Goal: Find specific page/section: Find specific page/section

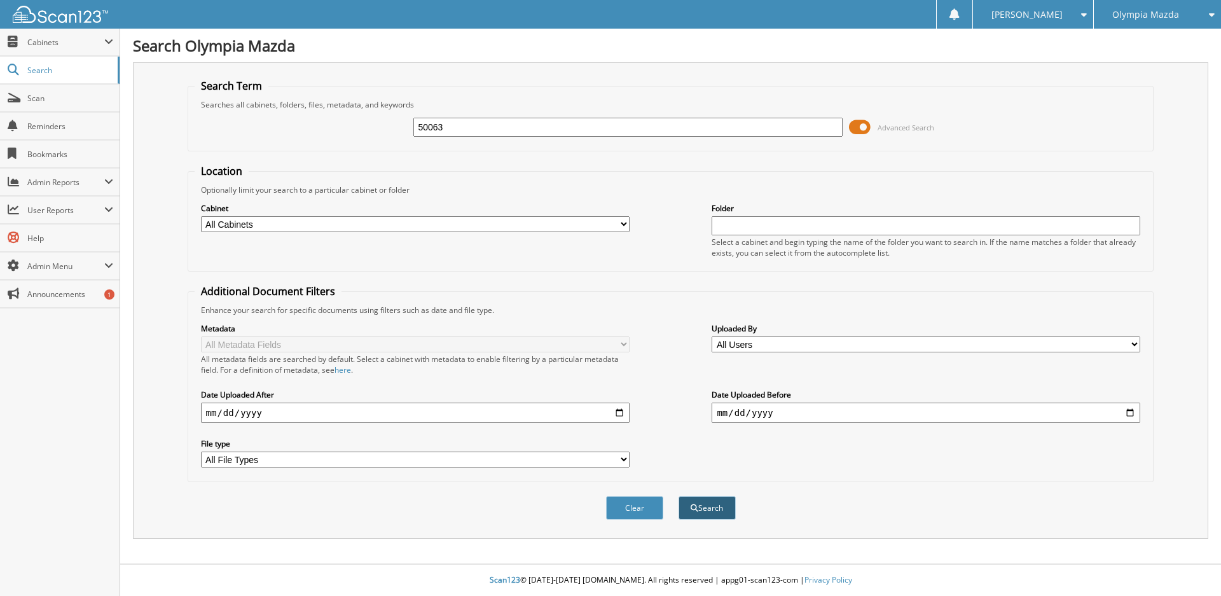
type input "50063"
click at [718, 514] on button "Search" at bounding box center [706, 508] width 57 height 24
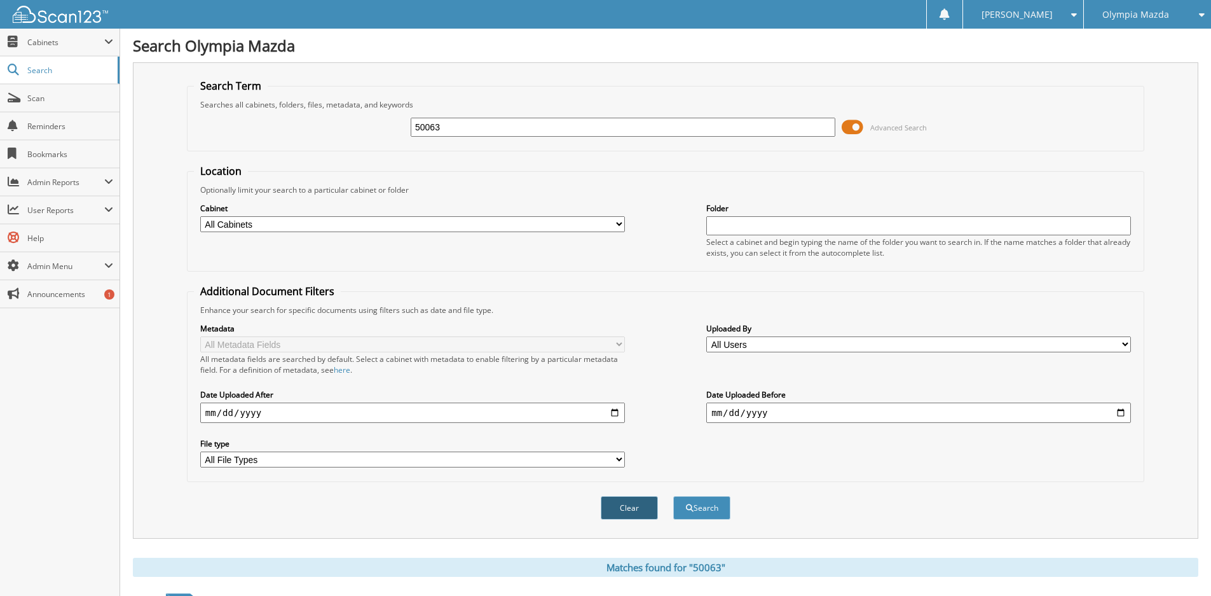
click at [615, 510] on button "Clear" at bounding box center [629, 508] width 57 height 24
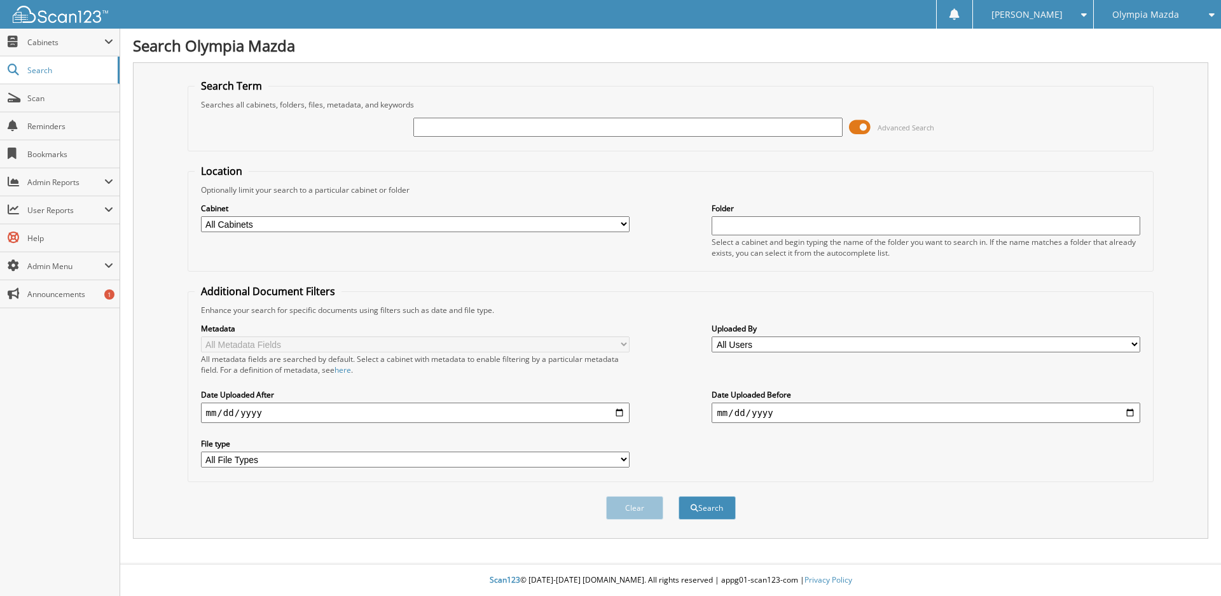
click at [446, 121] on input "text" at bounding box center [627, 127] width 428 height 19
type input "51563"
click at [678, 496] on button "Search" at bounding box center [706, 508] width 57 height 24
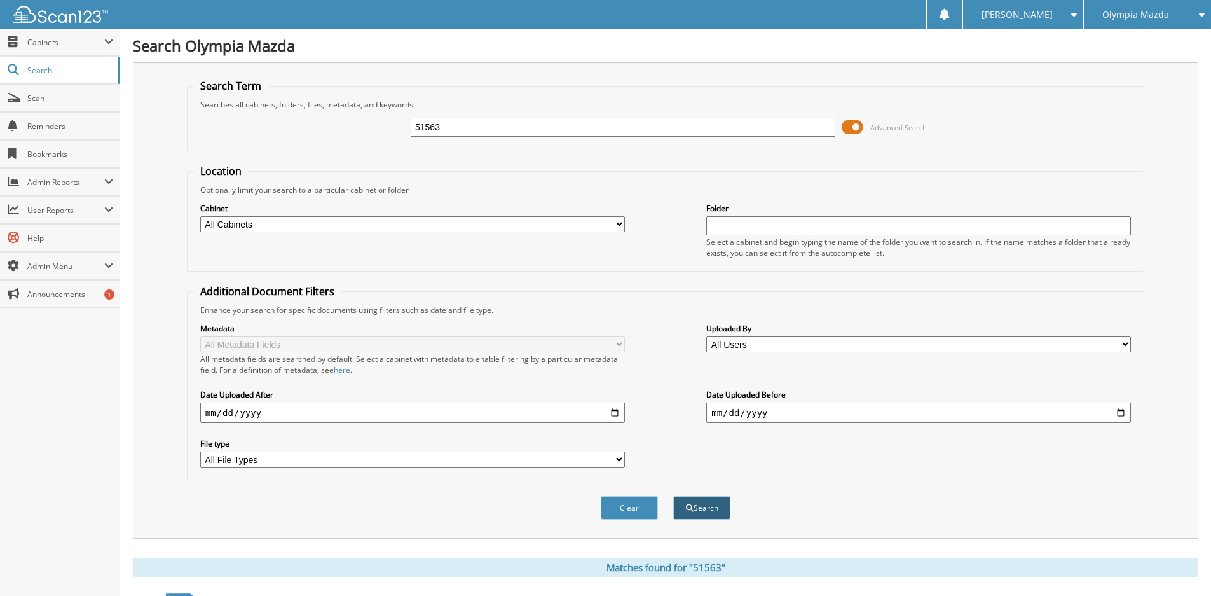
click at [695, 510] on button "Search" at bounding box center [701, 508] width 57 height 24
drag, startPoint x: 459, startPoint y: 128, endPoint x: 348, endPoint y: 121, distance: 110.9
click at [348, 121] on div "51563 Advanced Search" at bounding box center [665, 127] width 943 height 34
type input "FM141306"
click at [673, 496] on button "Search" at bounding box center [701, 508] width 57 height 24
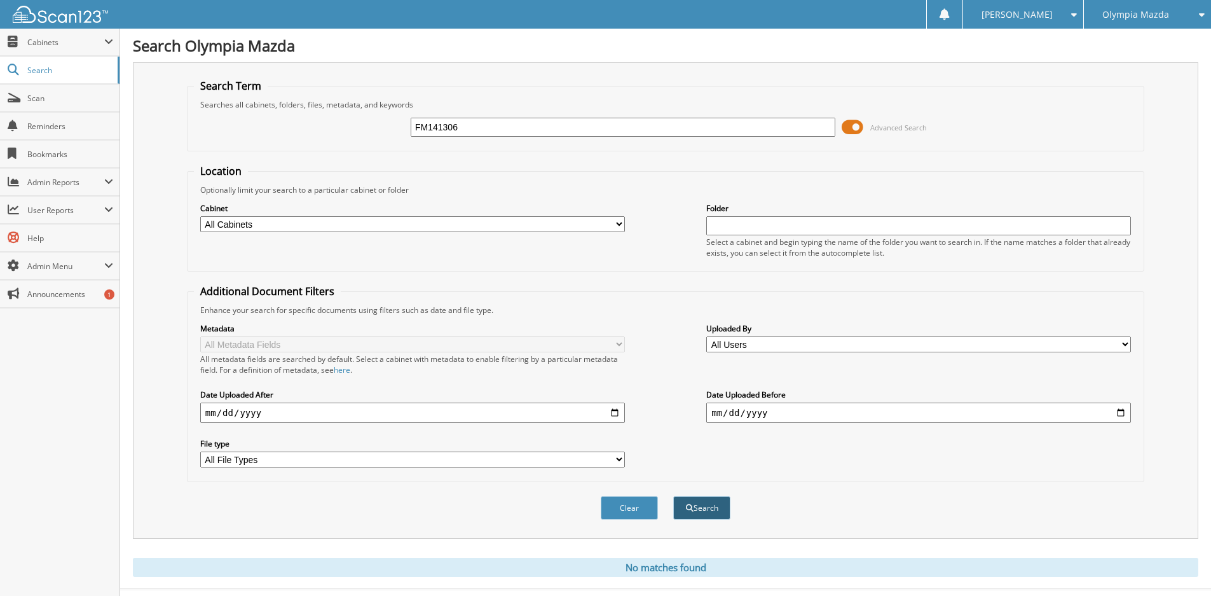
click at [718, 511] on button "Search" at bounding box center [701, 508] width 57 height 24
click at [38, 51] on span "Cabinets" at bounding box center [60, 42] width 120 height 27
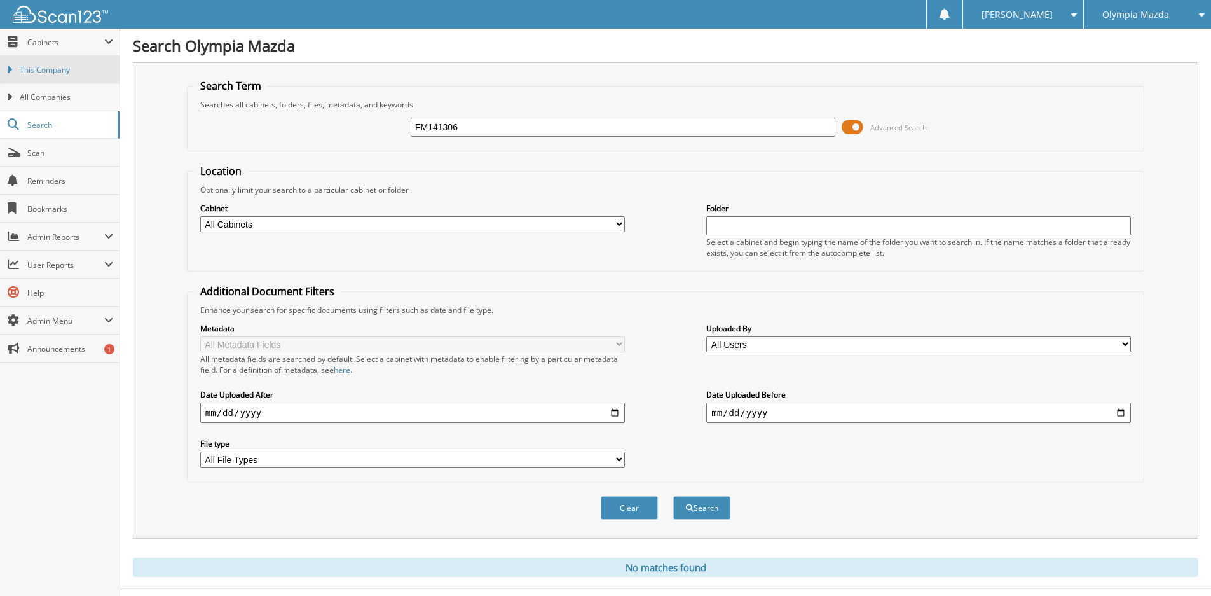
click at [37, 69] on span "This Company" at bounding box center [66, 69] width 93 height 11
